Goal: Task Accomplishment & Management: Use online tool/utility

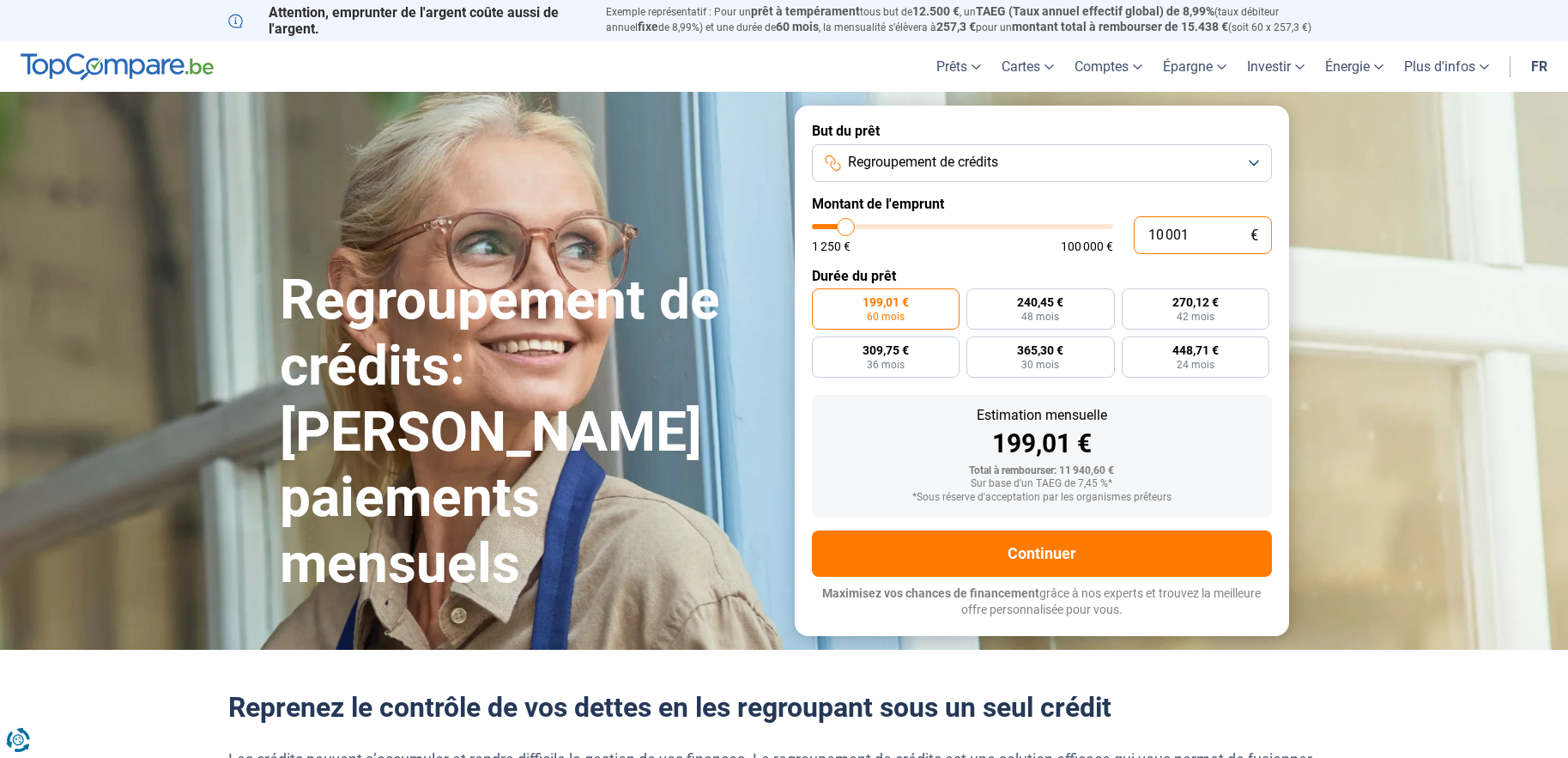
drag, startPoint x: 1202, startPoint y: 233, endPoint x: 1139, endPoint y: 238, distance: 63.2
click at [1139, 238] on input "10 001" at bounding box center [1202, 235] width 139 height 38
type input "7"
type input "1250"
type input "75"
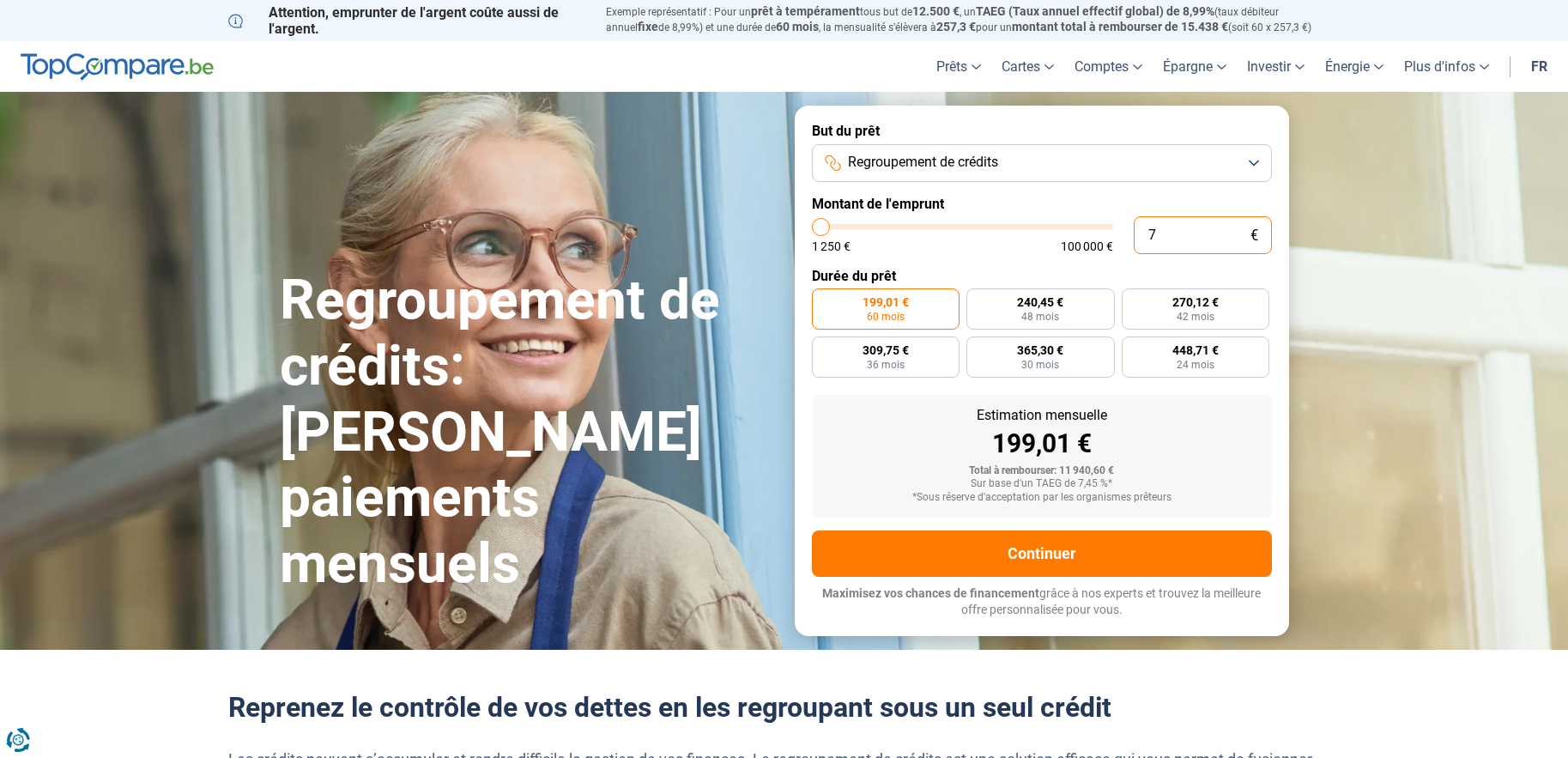
type input "1250"
type input "750"
type input "1250"
type input "7 500"
type input "7500"
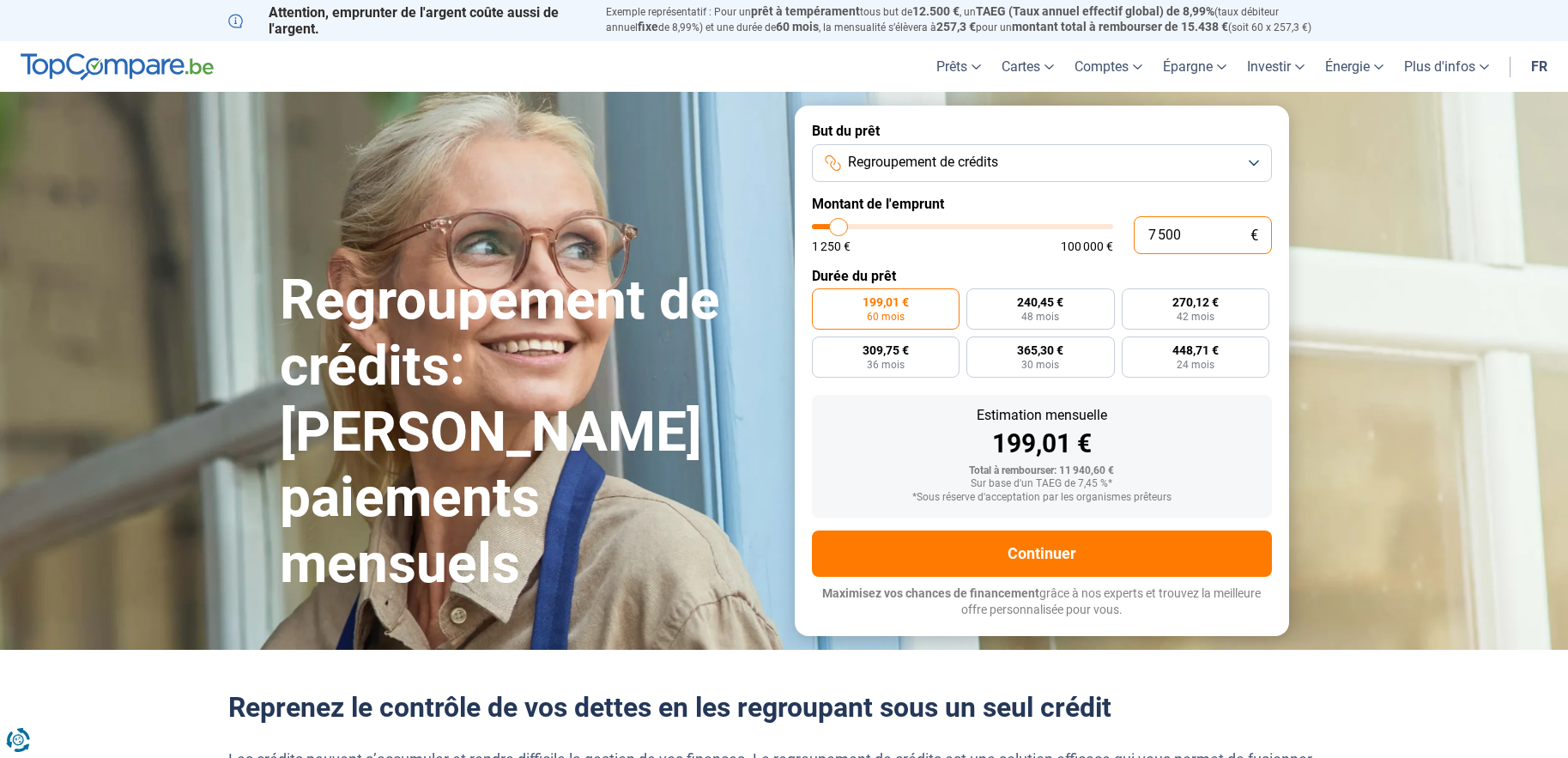
radio input "true"
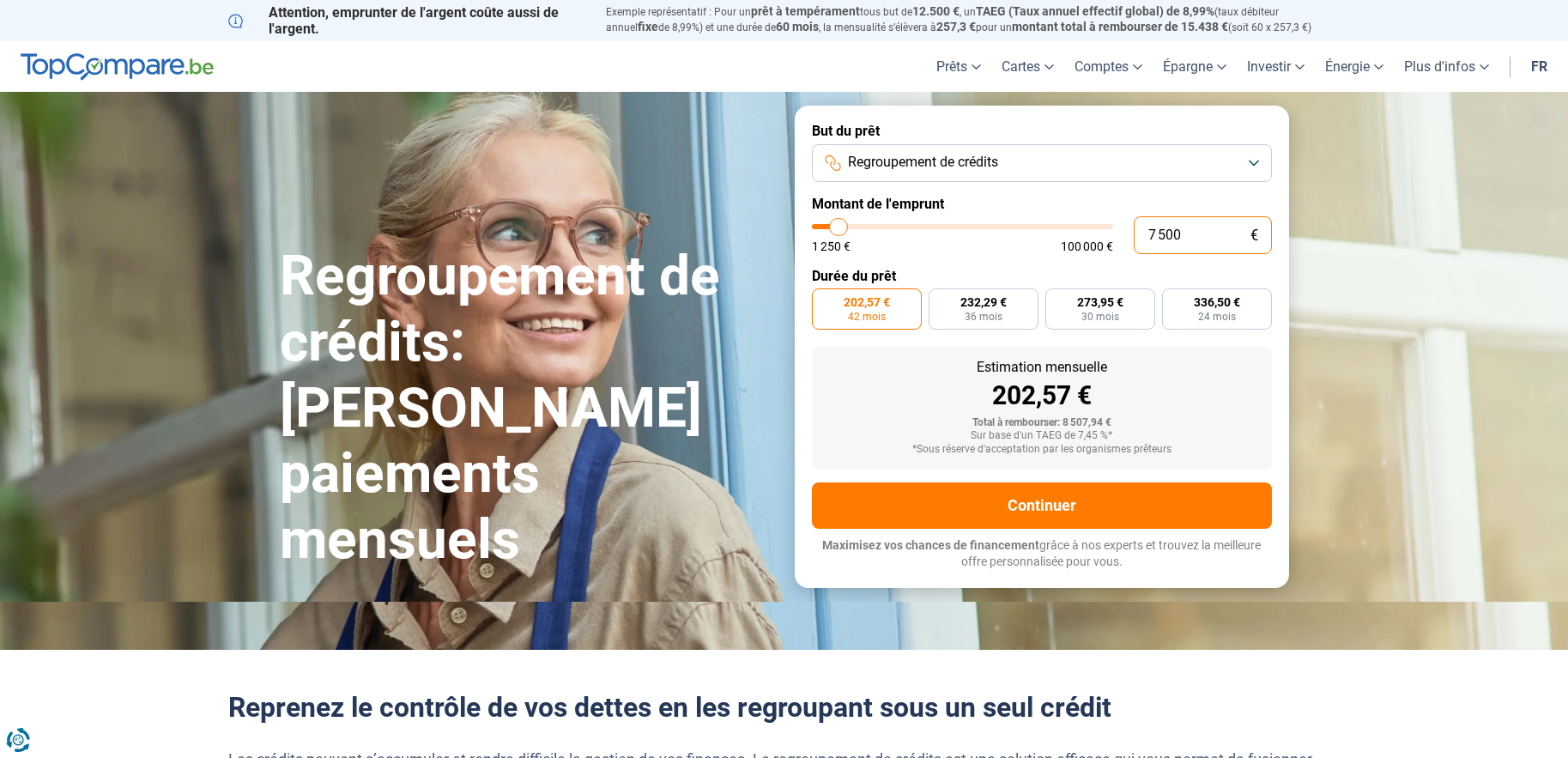
type input "75 000"
type input "75000"
radio input "false"
